Goal: Task Accomplishment & Management: Manage account settings

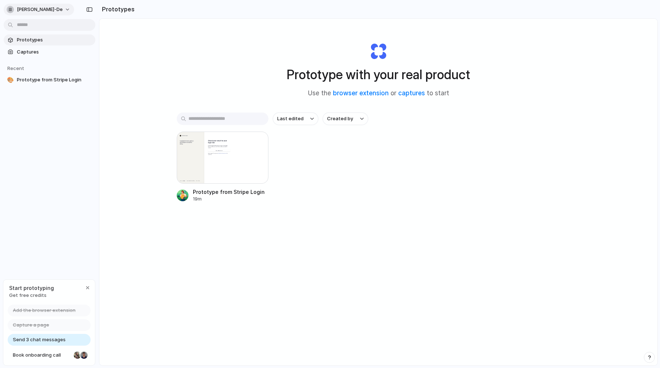
click at [48, 9] on button "[PERSON_NAME]-de" at bounding box center [39, 10] width 70 height 12
click at [166, 65] on div "Settings Invite members Change theme Sign out" at bounding box center [330, 184] width 660 height 368
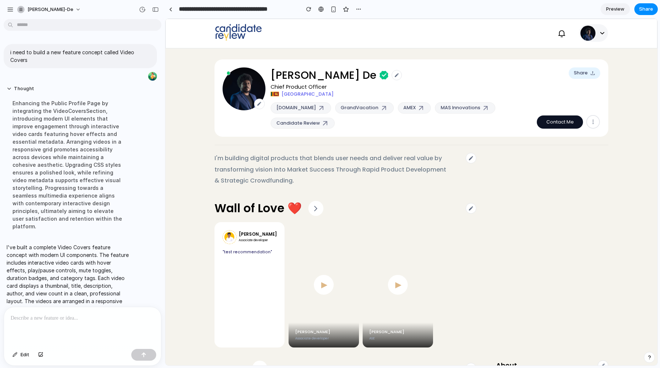
scroll to position [6, 0]
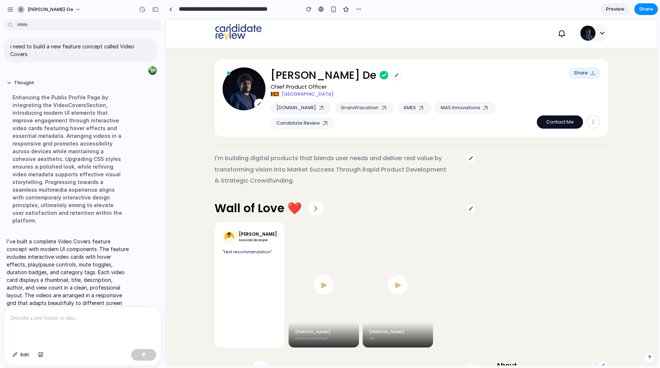
click at [601, 32] on img at bounding box center [602, 33] width 5 height 3
click at [601, 34] on img at bounding box center [602, 33] width 5 height 3
click at [581, 71] on button "Share" at bounding box center [585, 73] width 32 height 12
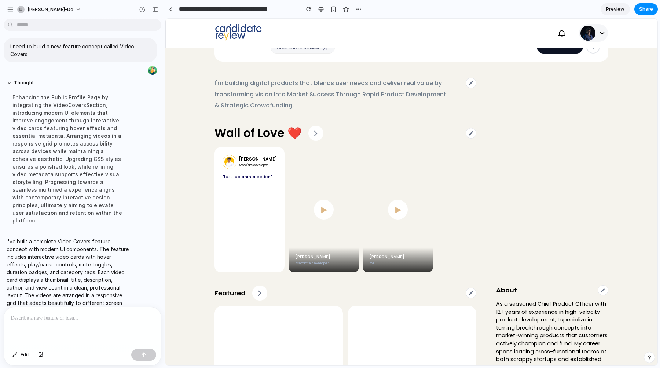
scroll to position [76, 0]
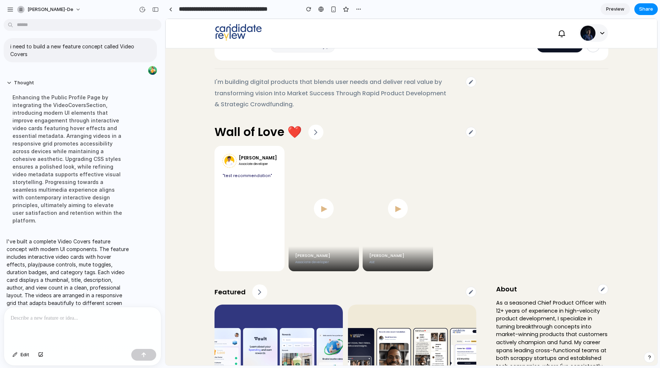
click at [267, 179] on p ""test recommendation"" at bounding box center [250, 176] width 54 height 6
click at [321, 205] on span "▶" at bounding box center [324, 209] width 7 height 11
click at [387, 203] on button "▶" at bounding box center [398, 209] width 22 height 22
click at [556, 160] on video "Your browser does not support the video tag." at bounding box center [552, 177] width 112 height 200
click at [601, 287] on icon at bounding box center [603, 289] width 5 height 5
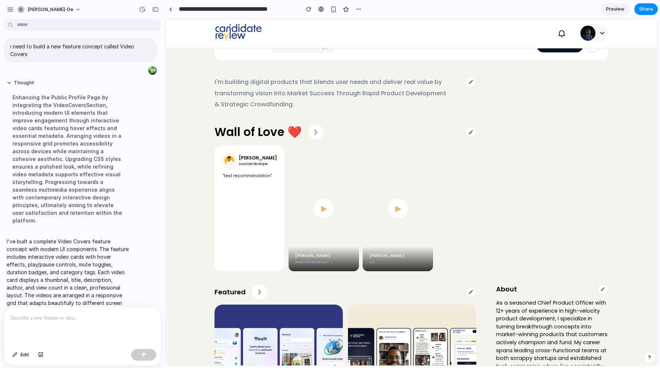
click at [554, 222] on video "Your browser does not support the video tag." at bounding box center [552, 177] width 112 height 200
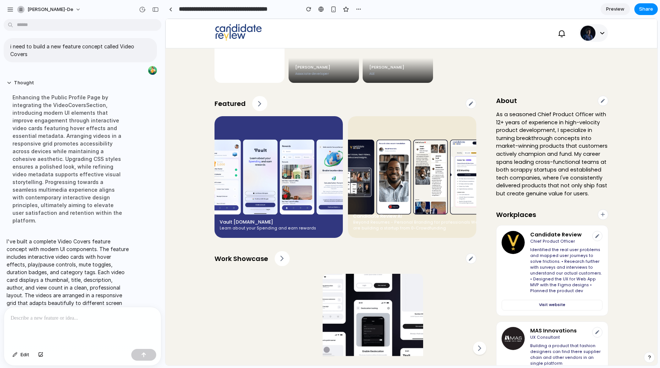
scroll to position [268, 0]
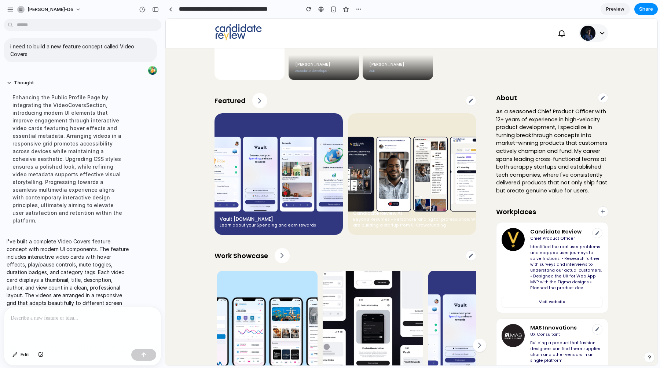
click at [325, 180] on img at bounding box center [279, 174] width 128 height 122
click at [431, 179] on img at bounding box center [412, 174] width 128 height 122
click at [474, 98] on icon at bounding box center [470, 100] width 5 height 5
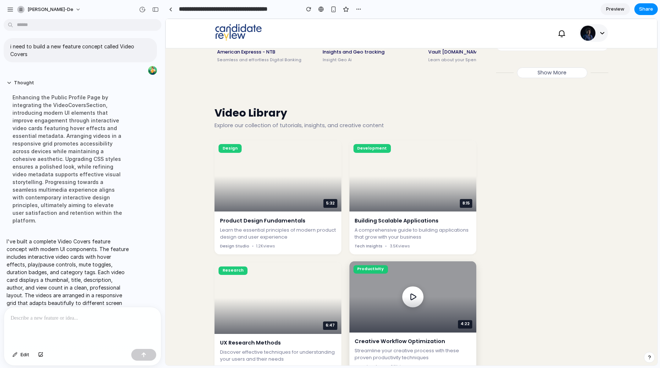
scroll to position [610, 0]
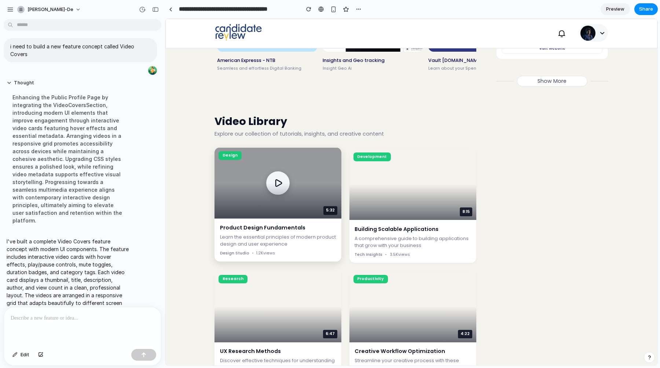
click at [285, 188] on button "Play video" at bounding box center [278, 183] width 23 height 23
click at [281, 186] on rect "Pause video" at bounding box center [281, 183] width 2 height 7
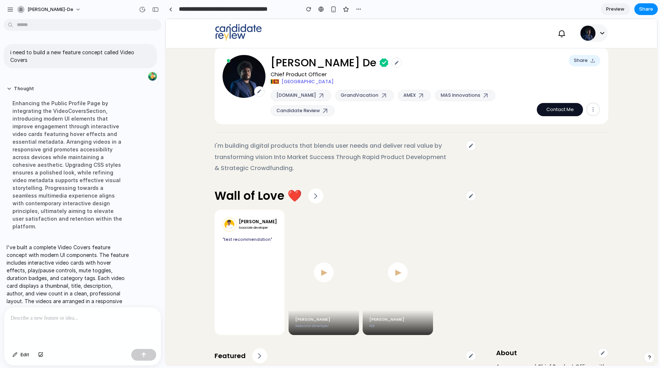
scroll to position [7, 0]
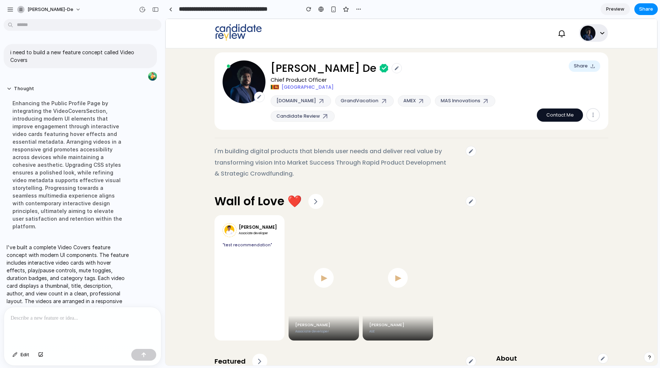
click at [605, 36] on button at bounding box center [593, 33] width 29 height 18
click at [603, 34] on button at bounding box center [593, 33] width 29 height 18
click at [488, 37] on nav at bounding box center [411, 34] width 492 height 30
click at [236, 8] on input "**********" at bounding box center [238, 9] width 120 height 13
click at [366, 30] on nav at bounding box center [411, 34] width 492 height 30
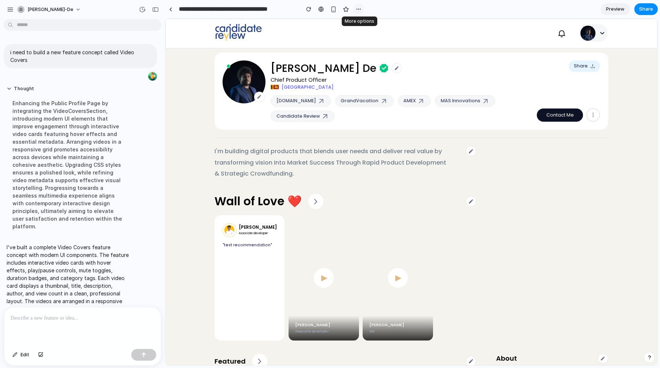
click at [358, 10] on div "button" at bounding box center [359, 9] width 6 height 6
click at [384, 9] on div "Duplicate Delete" at bounding box center [330, 184] width 660 height 368
click at [269, 12] on input "**********" at bounding box center [238, 9] width 120 height 13
drag, startPoint x: 293, startPoint y: 9, endPoint x: 264, endPoint y: 10, distance: 29.0
click at [264, 10] on input "**********" at bounding box center [238, 9] width 120 height 13
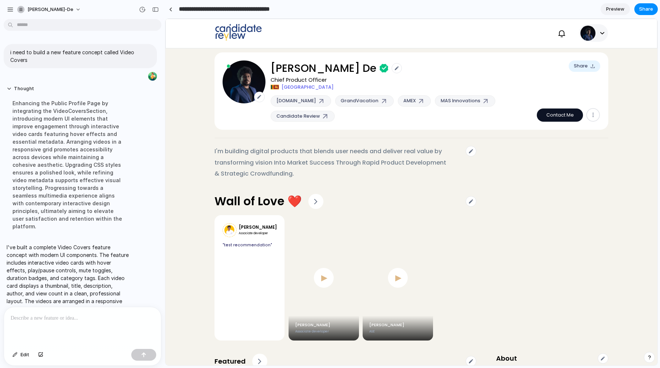
scroll to position [0, 0]
type input "**********"
click at [381, 28] on nav at bounding box center [411, 34] width 492 height 30
